Goal: Navigation & Orientation: Understand site structure

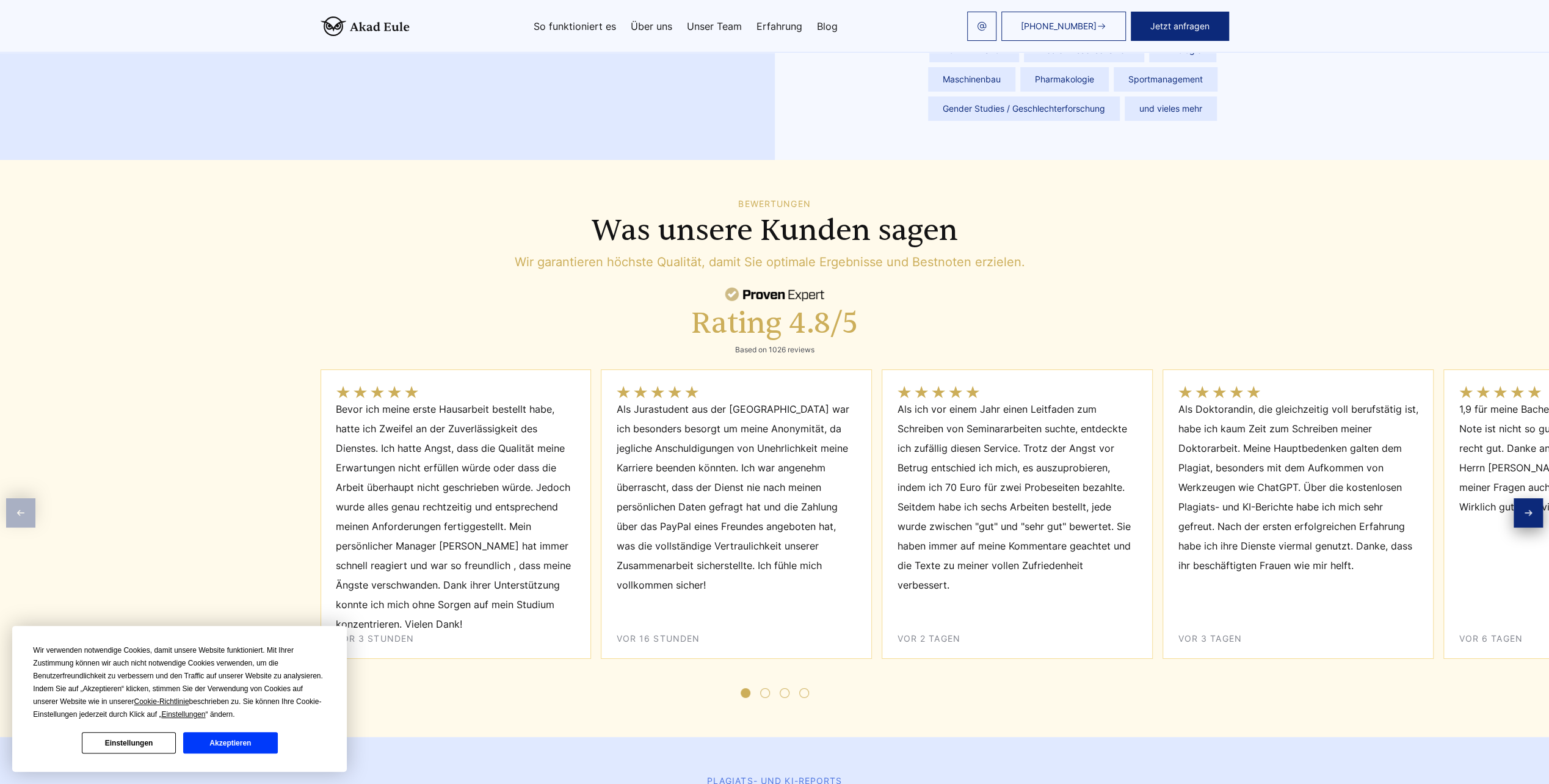
scroll to position [4517, 0]
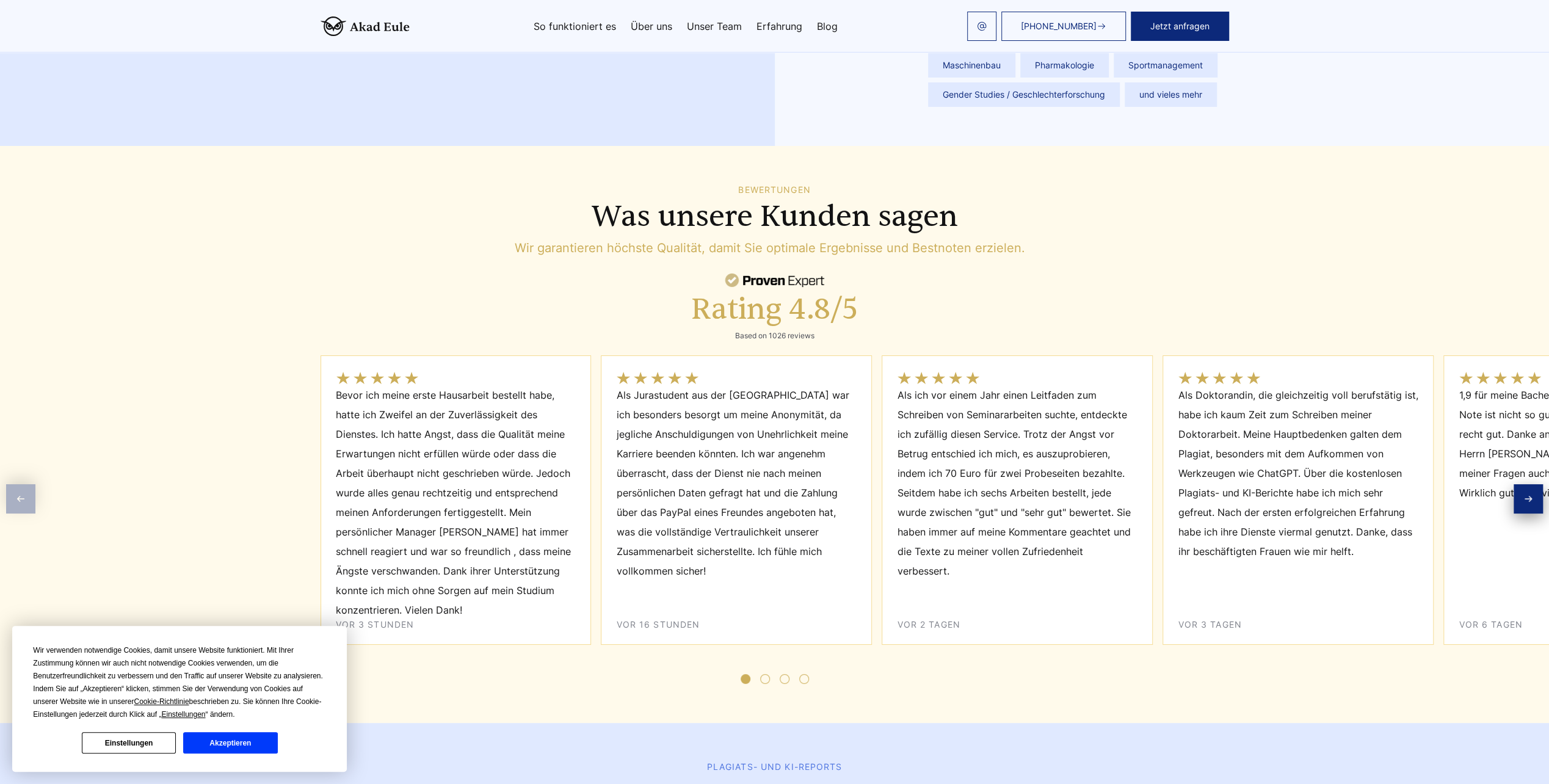
click at [262, 741] on button "Akzeptieren" at bounding box center [230, 743] width 94 height 21
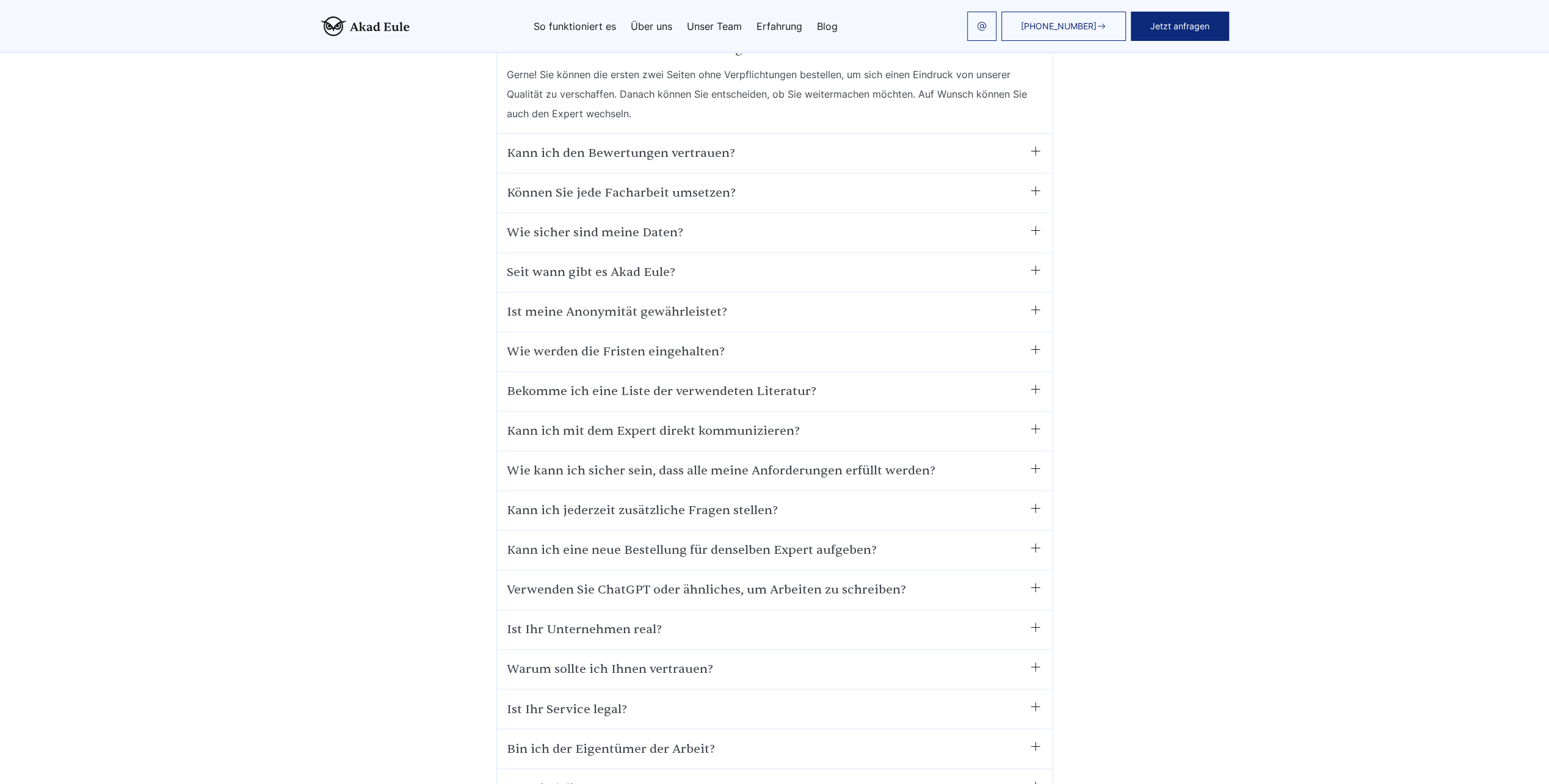
scroll to position [6287, 0]
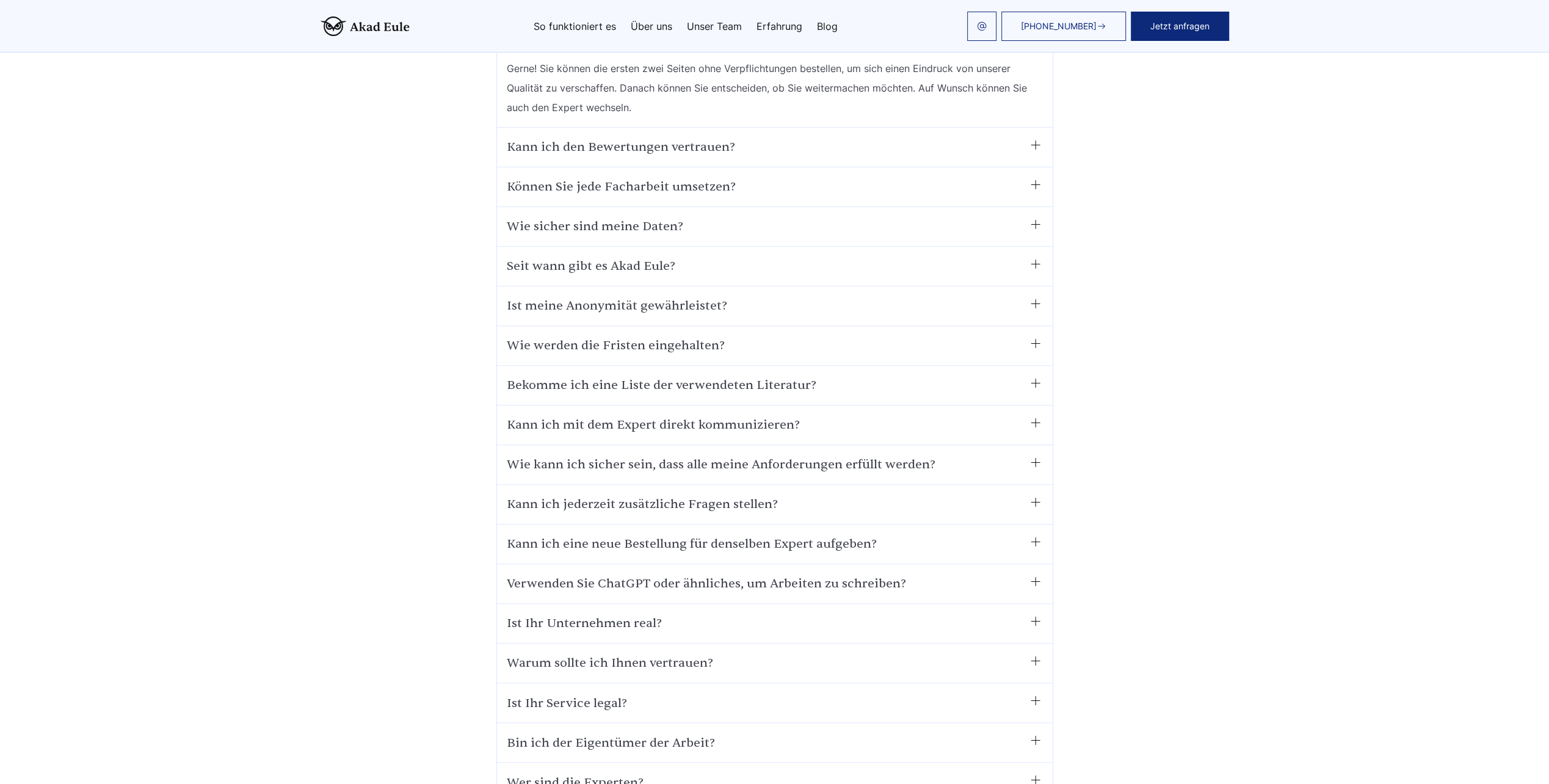
click at [723, 24] on link "Unser Team" at bounding box center [714, 26] width 55 height 10
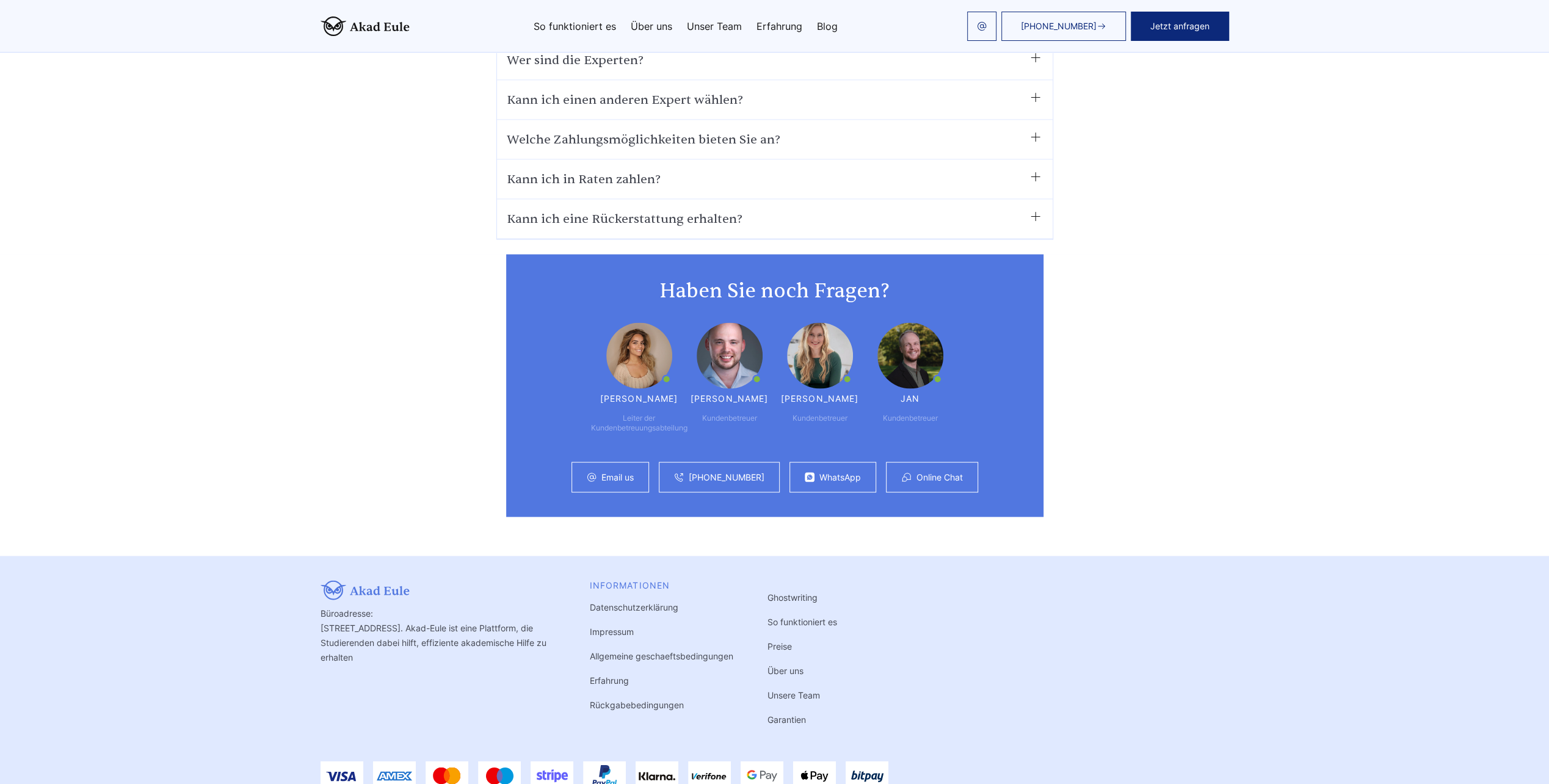
click at [723, 26] on link "Unser Team" at bounding box center [714, 26] width 55 height 10
click at [789, 27] on link "Erfahrung" at bounding box center [779, 26] width 46 height 10
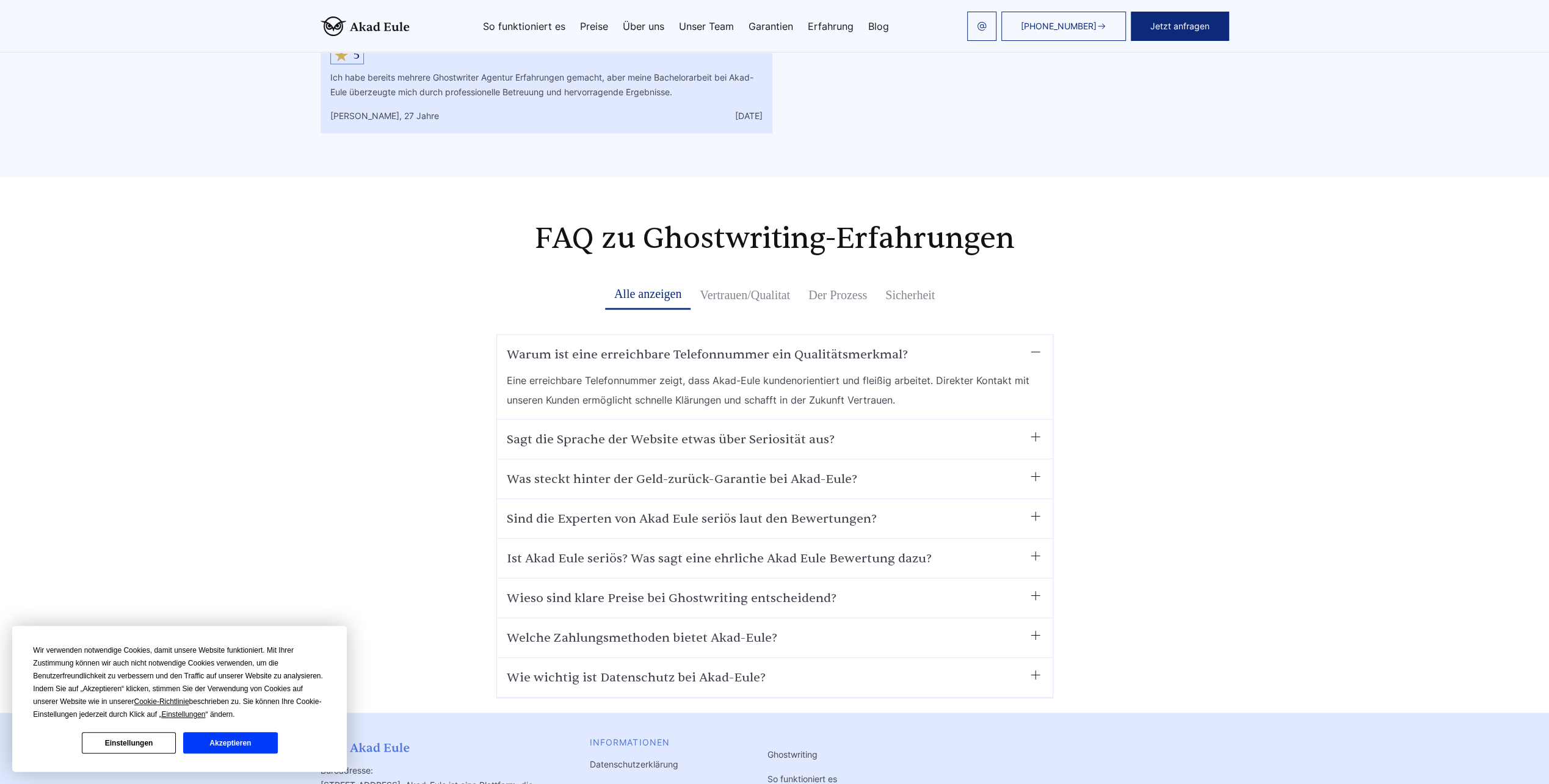
scroll to position [6691, 0]
